Goal: Navigation & Orientation: Find specific page/section

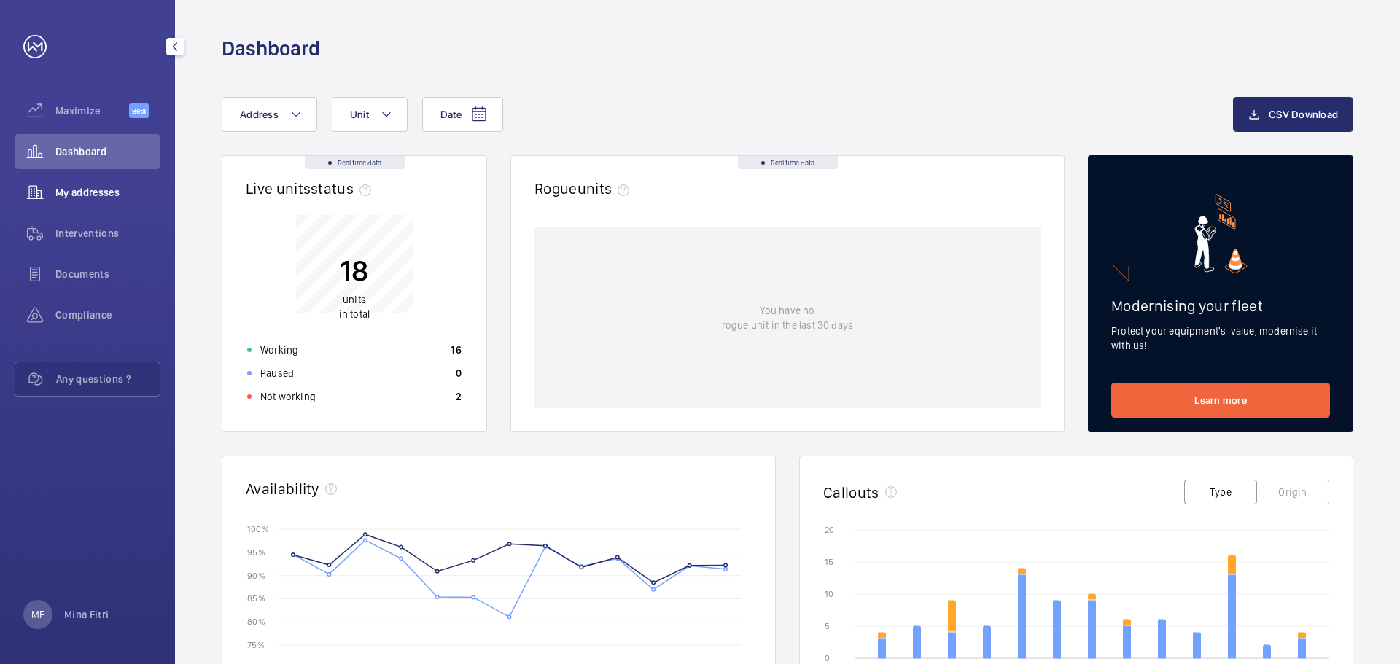
click at [69, 187] on span "My addresses" at bounding box center [107, 192] width 105 height 15
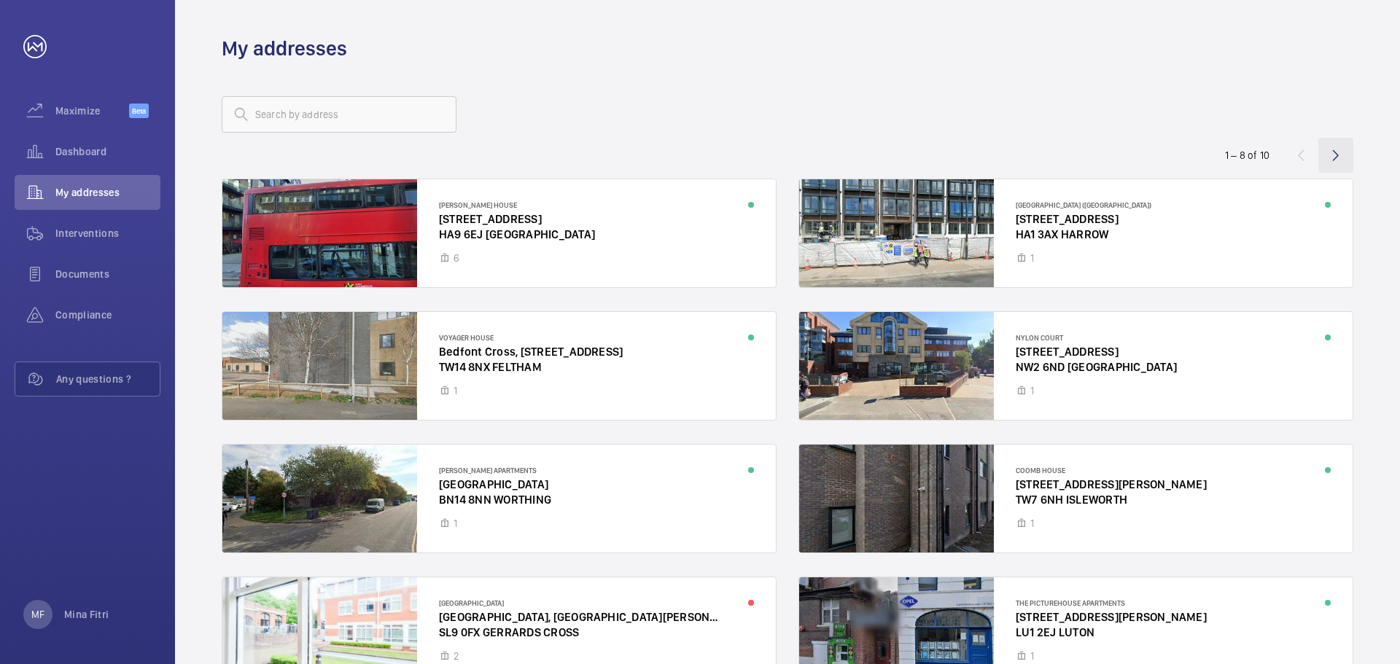
click at [1332, 152] on wm-front-icon-button at bounding box center [1335, 155] width 35 height 35
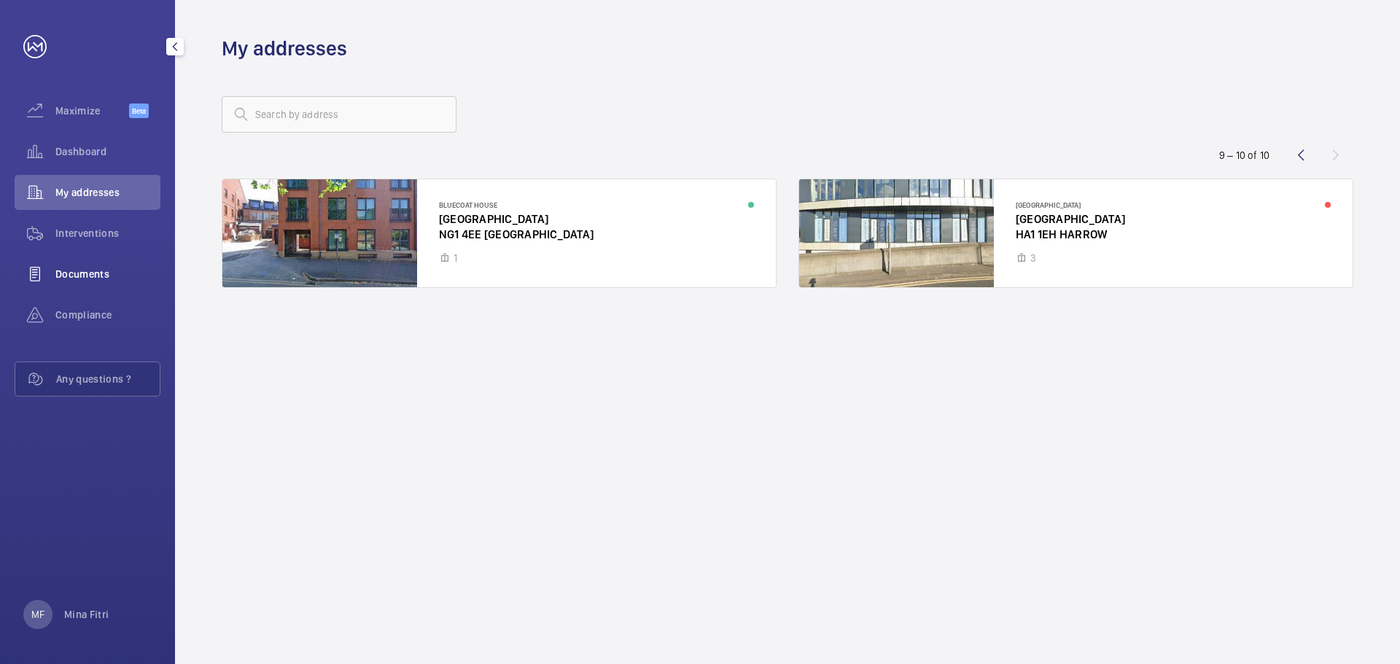
click at [66, 281] on span "Documents" at bounding box center [107, 274] width 105 height 15
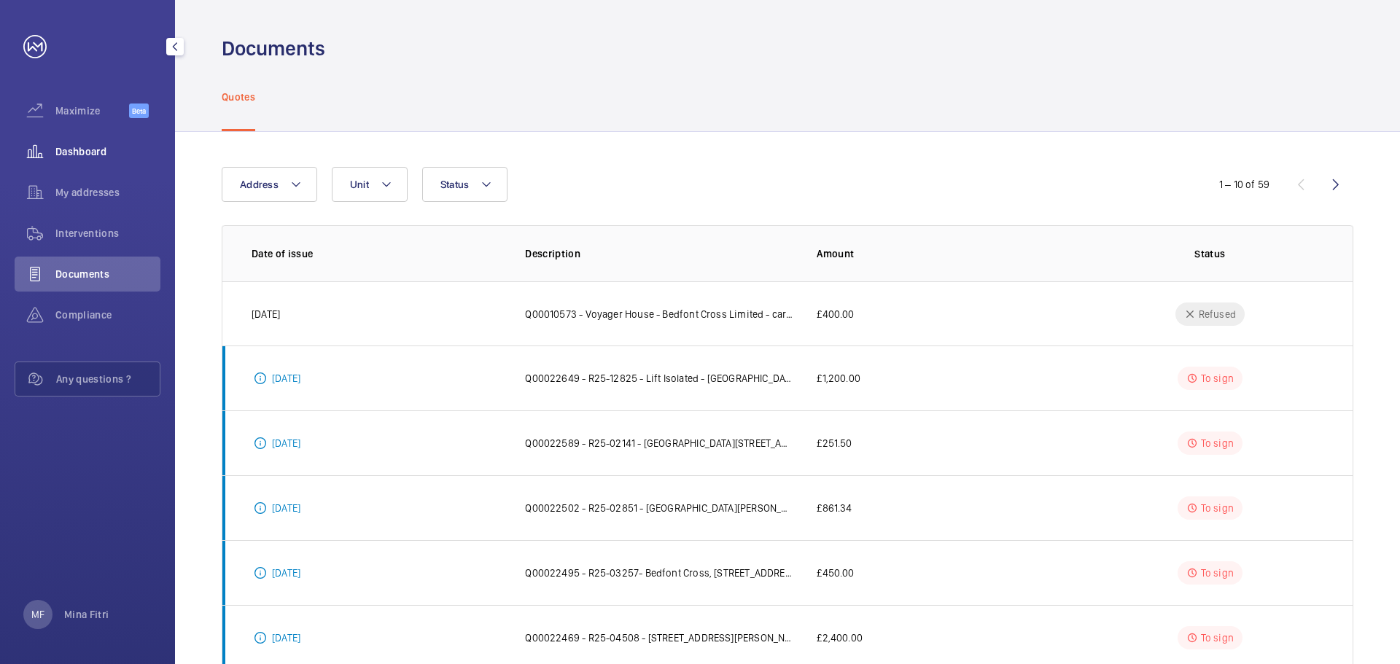
click at [82, 153] on span "Dashboard" at bounding box center [107, 151] width 105 height 15
